Goal: Find specific page/section: Find specific page/section

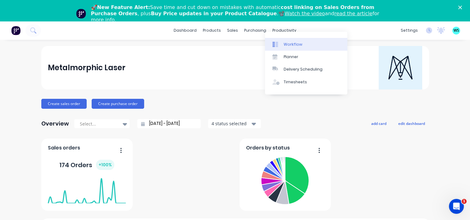
click at [280, 44] on div at bounding box center [277, 45] width 9 height 6
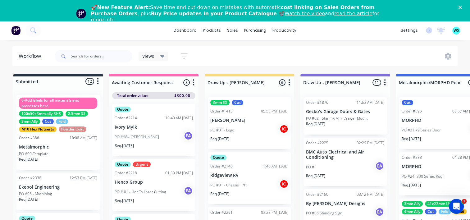
click at [462, 8] on polygon "Close" at bounding box center [461, 8] width 4 height 4
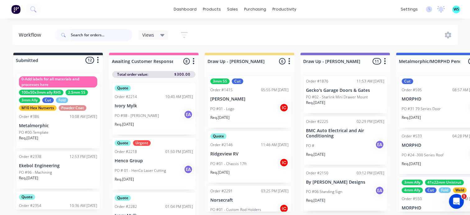
click at [93, 40] on input "text" at bounding box center [102, 35] width 62 height 12
type input "wrap"
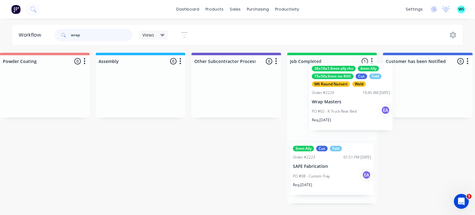
scroll to position [0, 1833]
drag, startPoint x: 95, startPoint y: 127, endPoint x: 342, endPoint y: 116, distance: 247.8
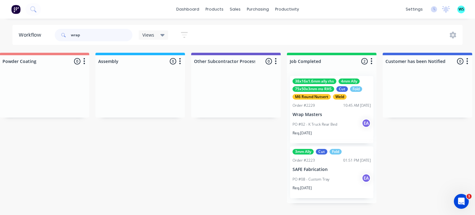
drag, startPoint x: 82, startPoint y: 32, endPoint x: 0, endPoint y: 41, distance: 82.2
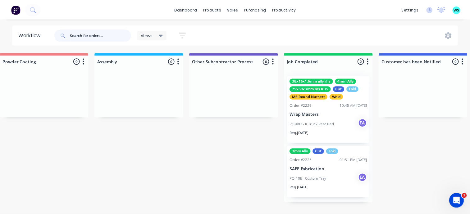
scroll to position [0, 0]
